Goal: Obtain resource: Obtain resource

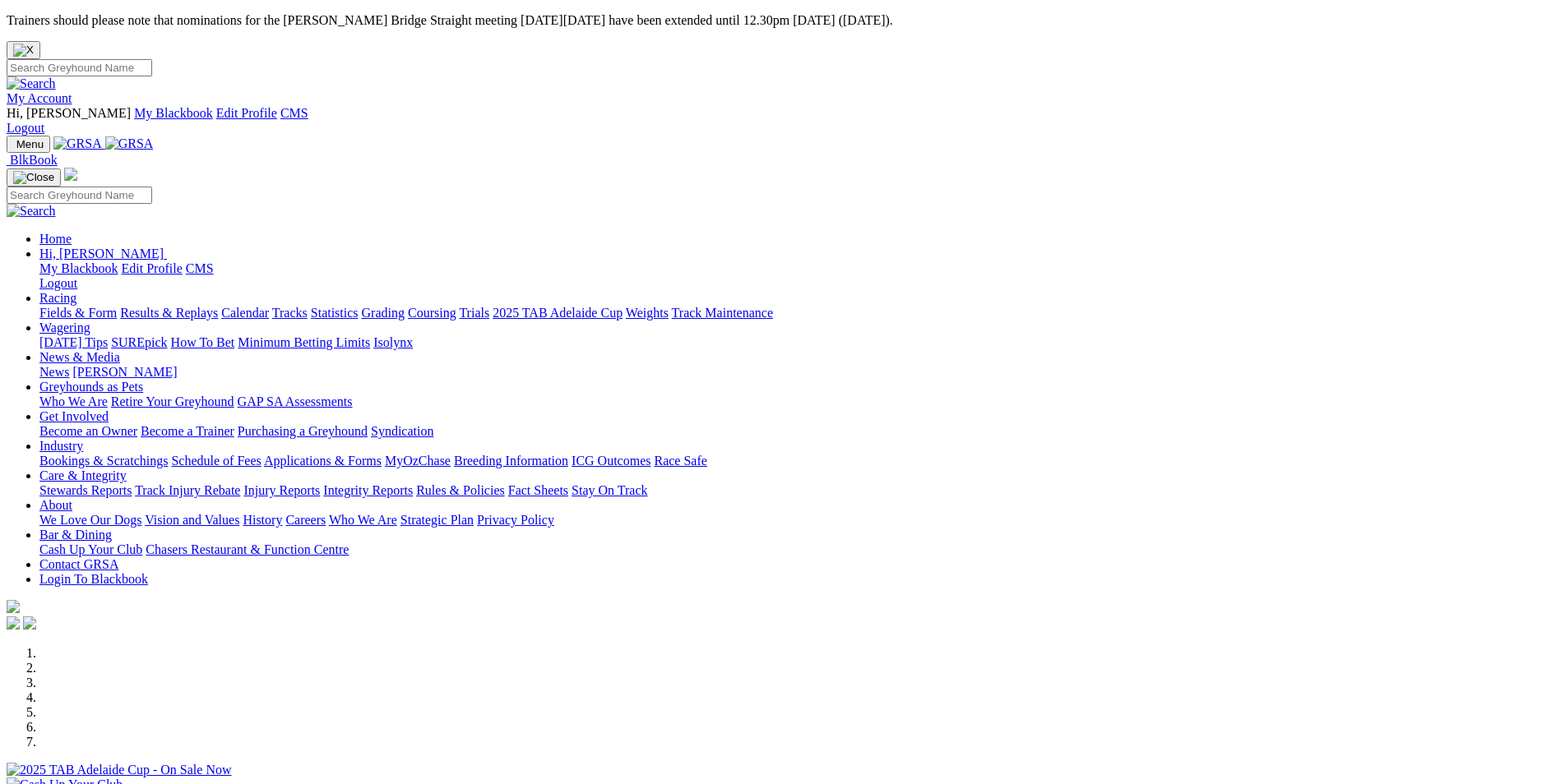
click at [381, 454] on link "Applications & Forms" at bounding box center [323, 461] width 117 height 14
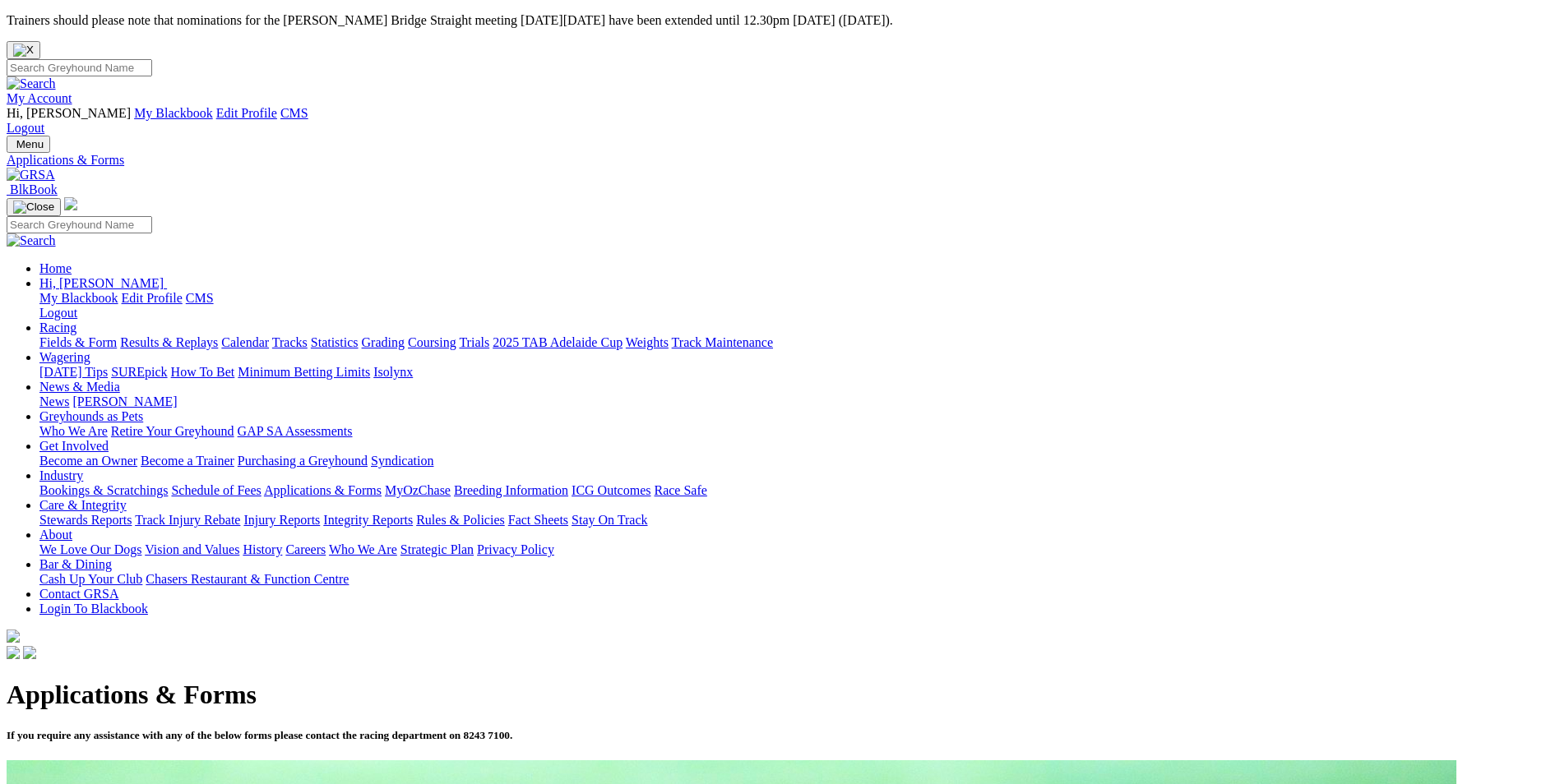
click at [33, 43] on img "Close" at bounding box center [23, 50] width 21 height 14
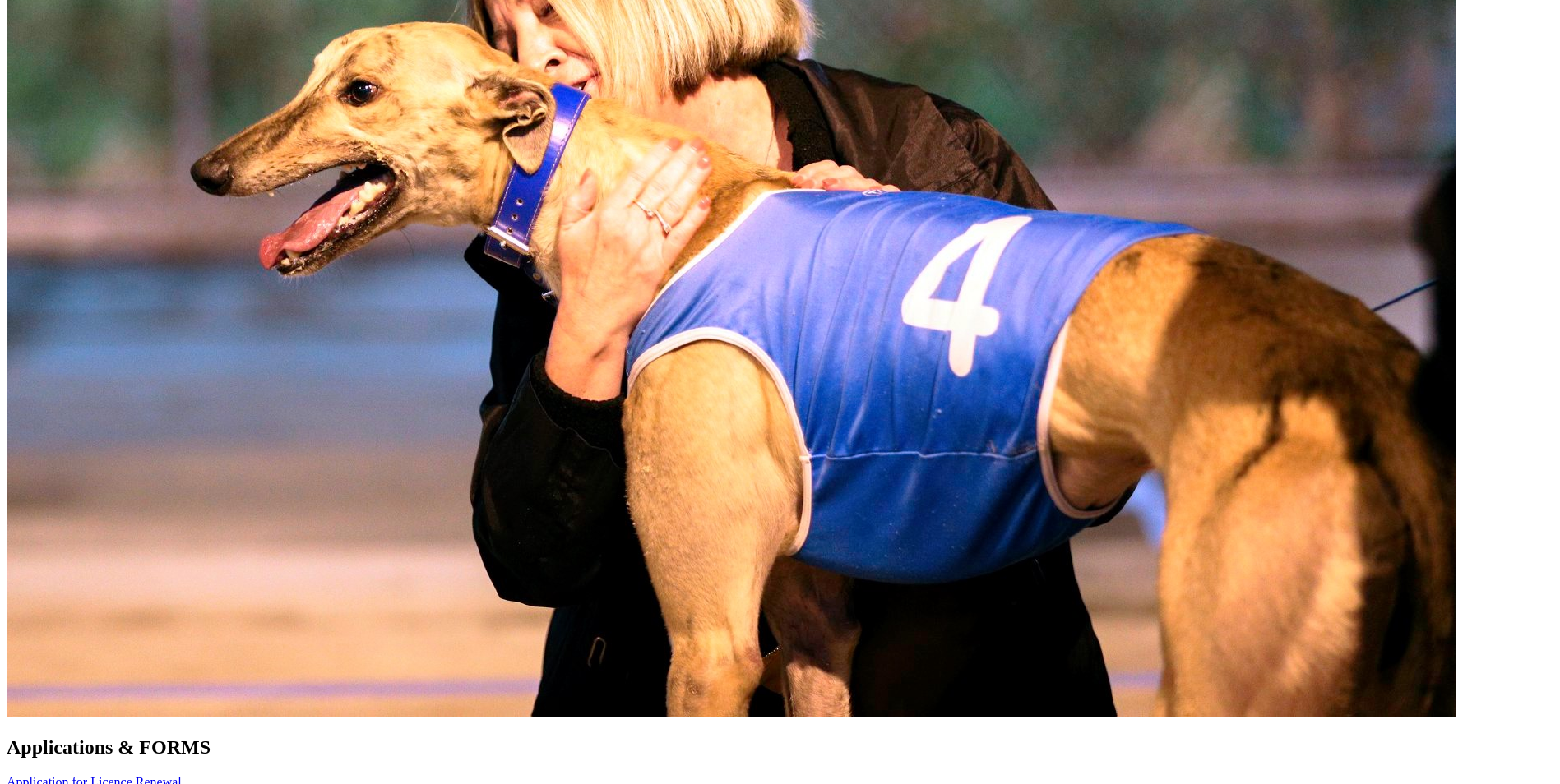
scroll to position [987, 0]
